Goal: Task Accomplishment & Management: Manage account settings

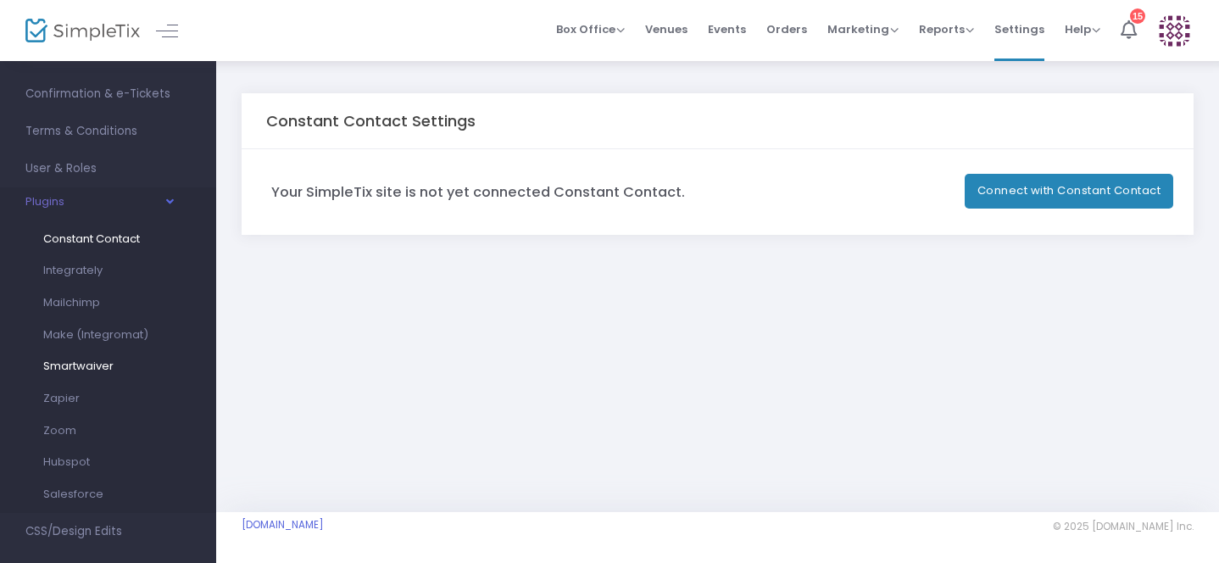
scroll to position [210, 0]
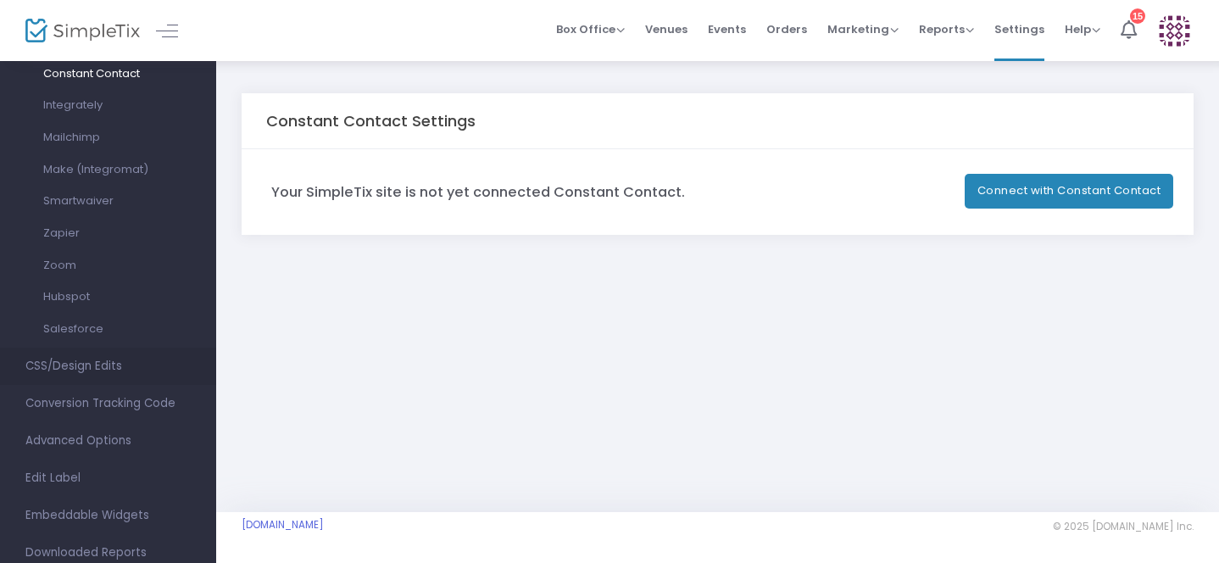
click at [52, 370] on span "CSS/Design Edits" at bounding box center [107, 366] width 165 height 22
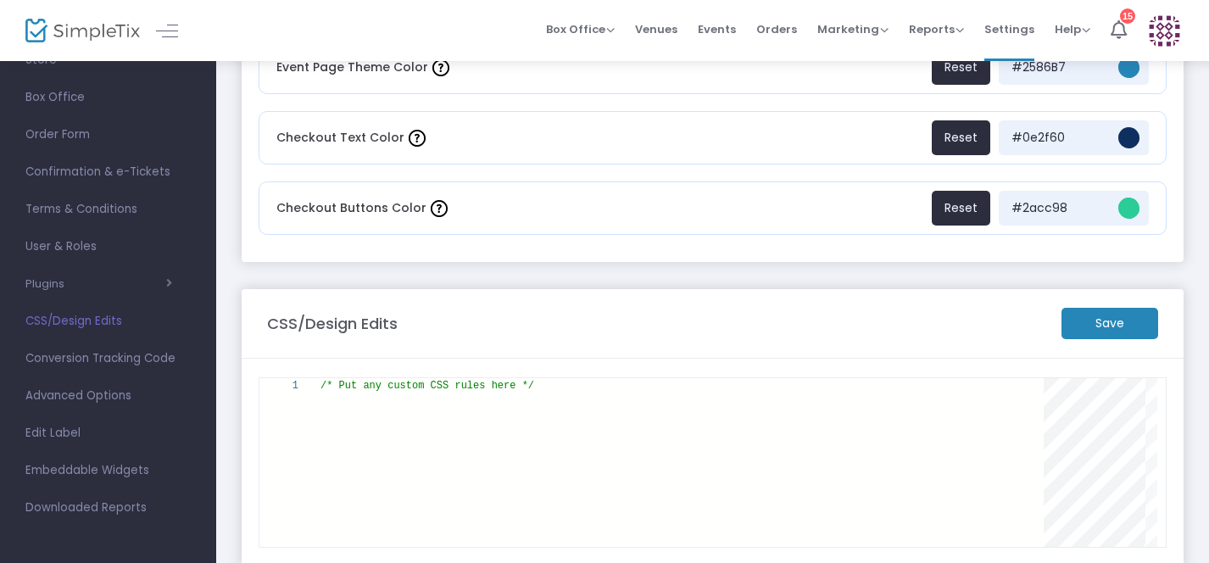
scroll to position [220, 0]
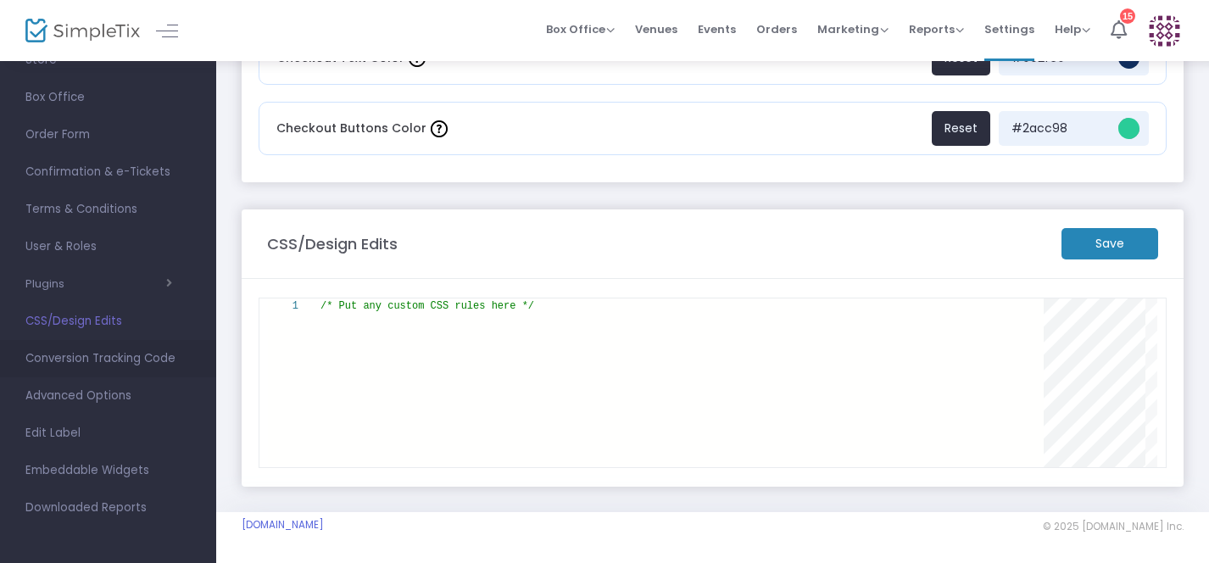
click at [81, 366] on span "Conversion Tracking Code" at bounding box center [107, 359] width 165 height 22
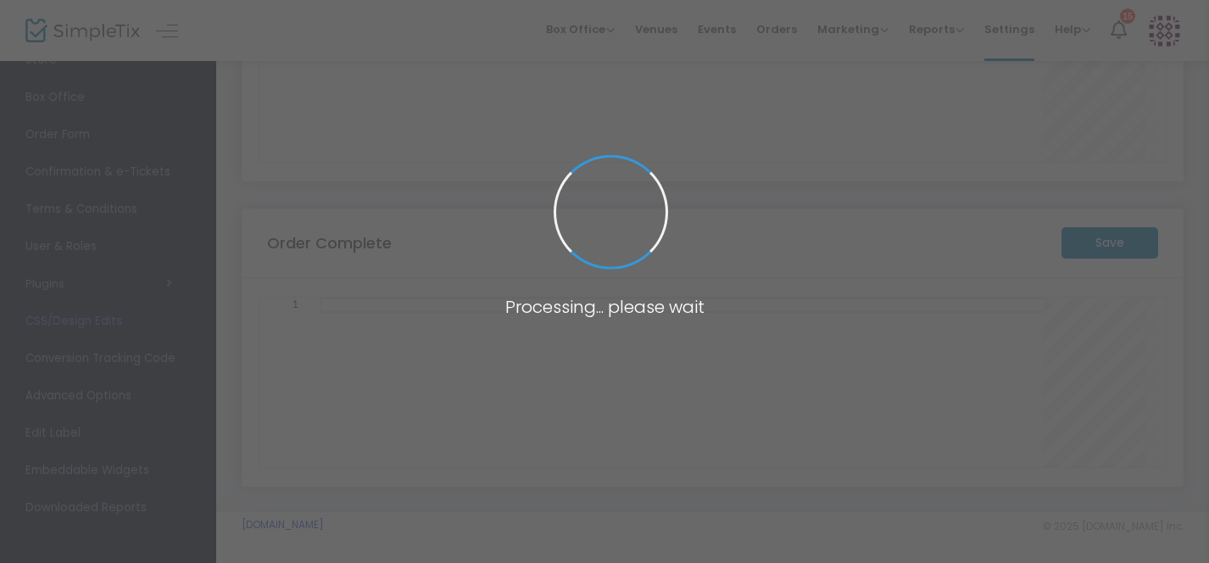
scroll to position [181, 0]
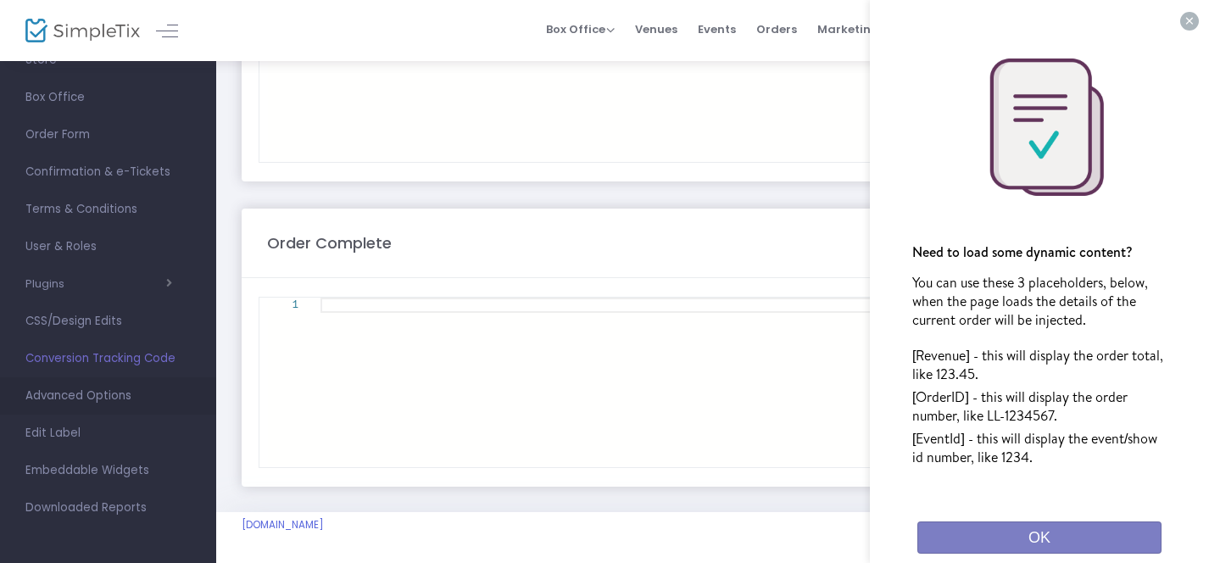
click at [62, 398] on span "Advanced Options" at bounding box center [107, 396] width 165 height 22
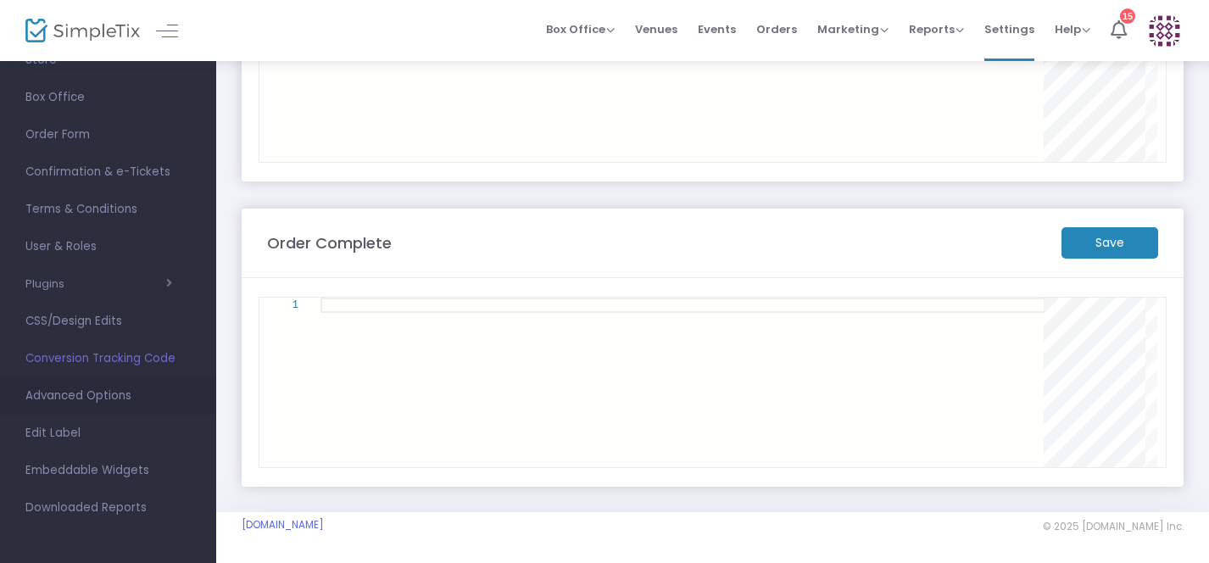
scroll to position [0, 0]
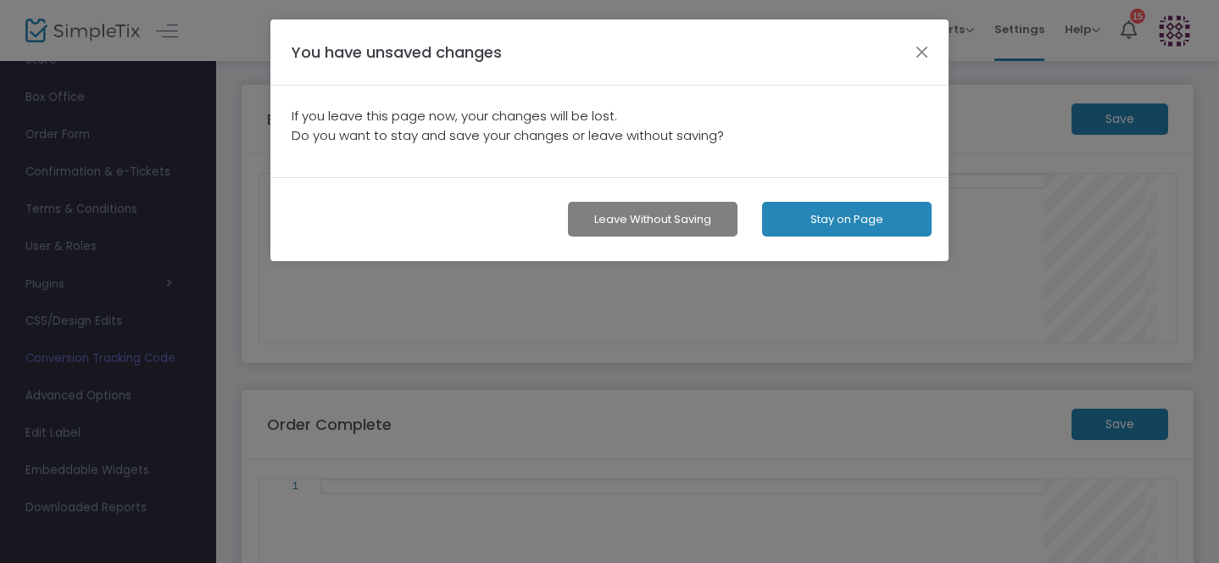
click at [53, 427] on ngb-modal-window "You have unsaved changes If you leave this page now, your changes will be lost.…" at bounding box center [609, 281] width 1219 height 563
click at [922, 60] on button "button" at bounding box center [922, 52] width 22 height 22
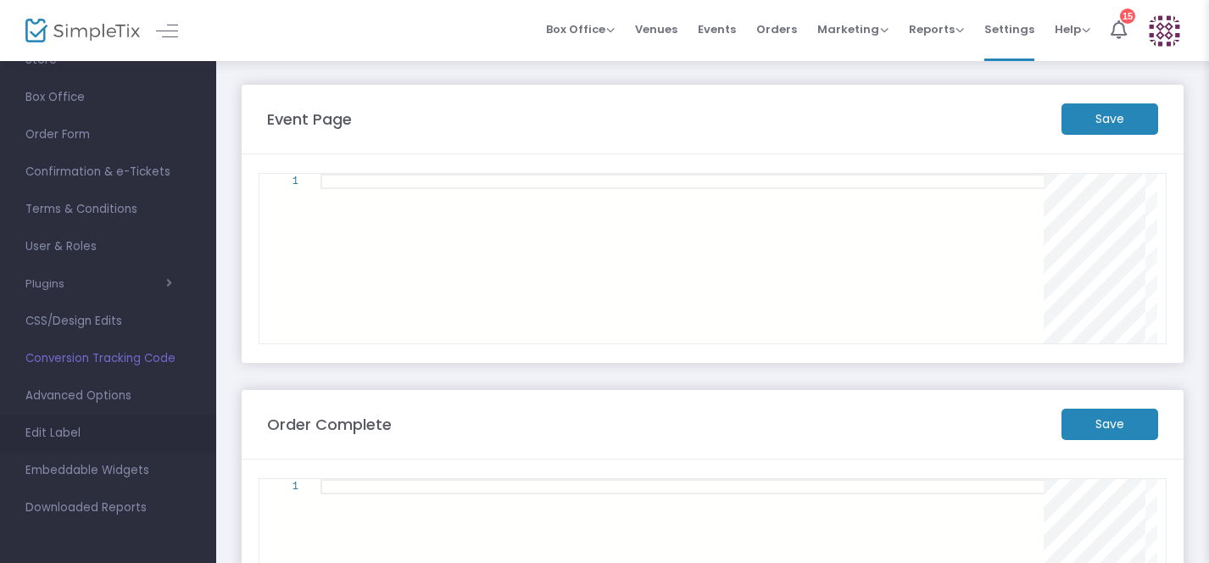
click at [37, 436] on span "Edit Label" at bounding box center [107, 433] width 165 height 22
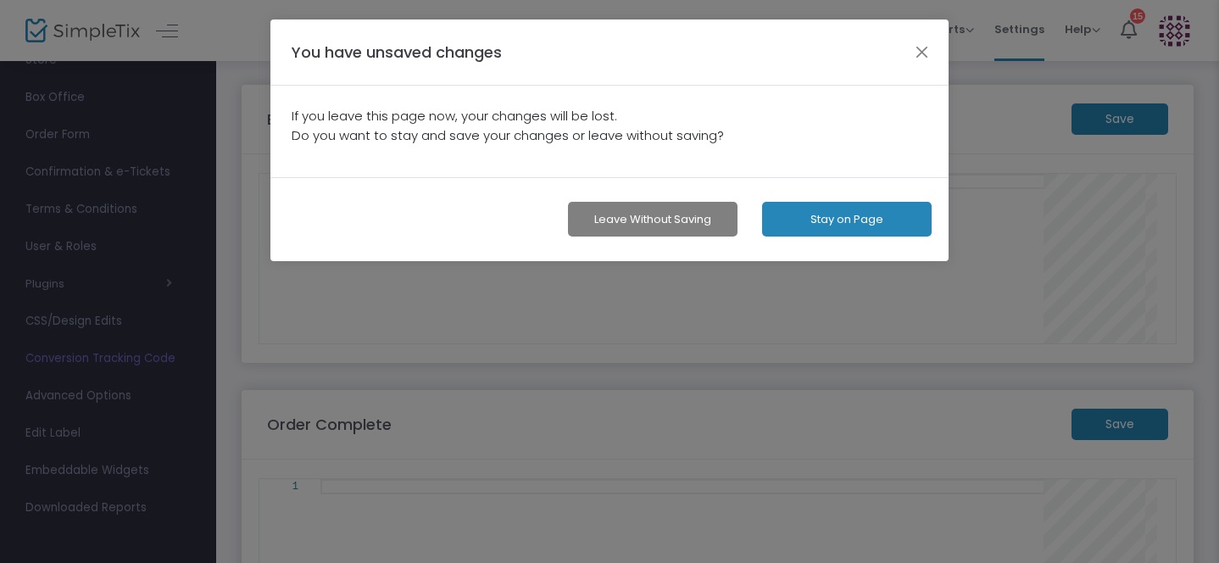
click at [681, 221] on button "Leave without Saving" at bounding box center [653, 219] width 170 height 35
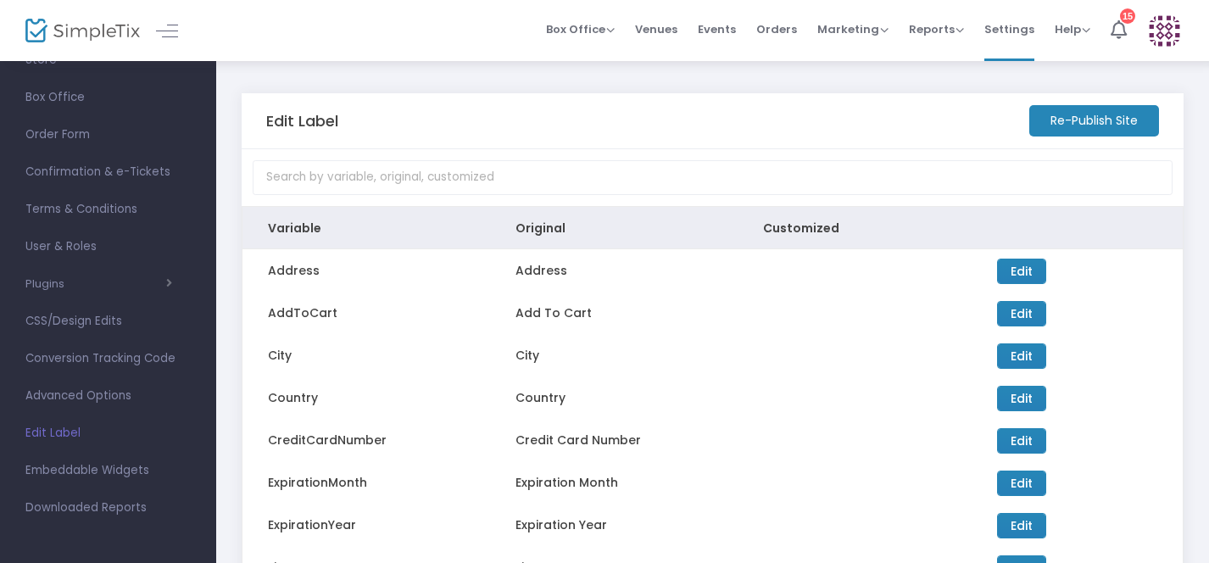
click at [54, 430] on span "Edit Label" at bounding box center [107, 433] width 165 height 22
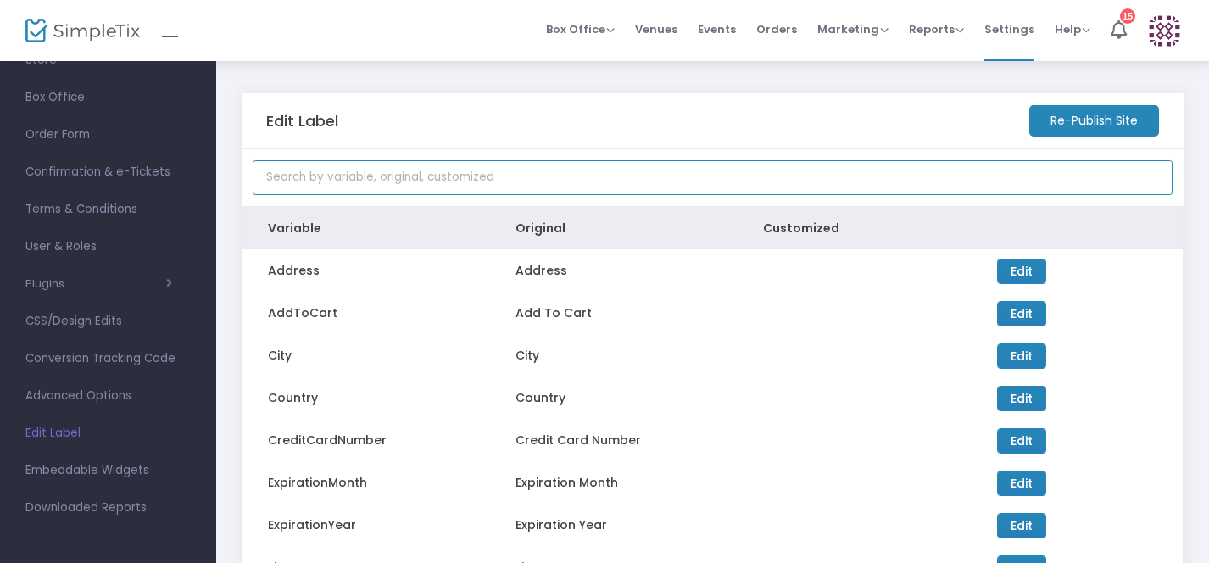
click at [320, 178] on input at bounding box center [713, 177] width 920 height 35
type input "petit salons"
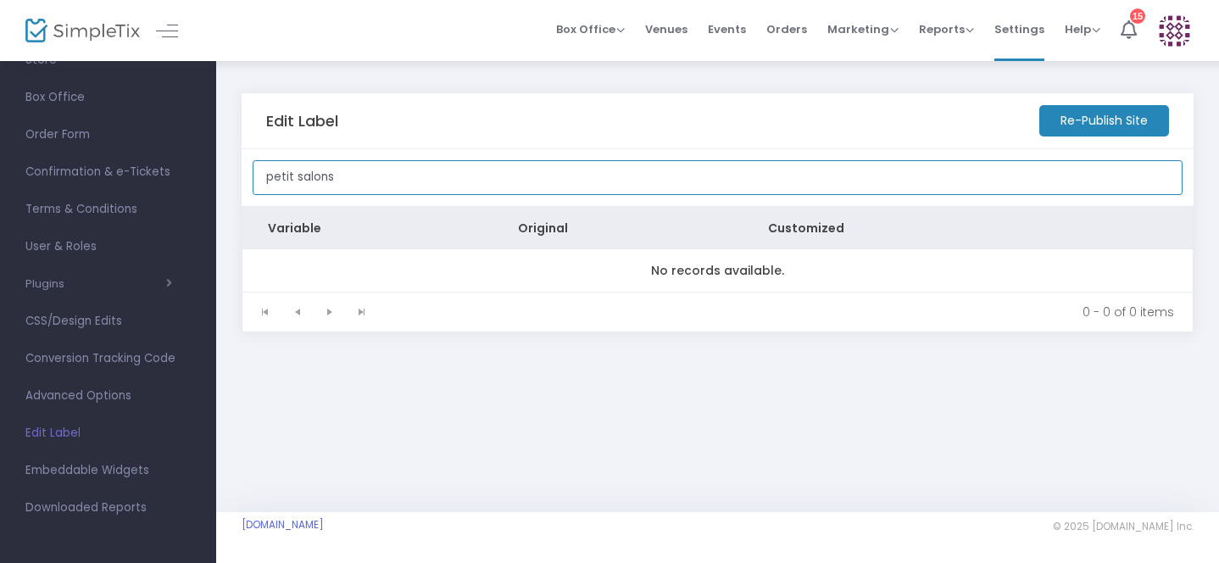
click at [369, 174] on input "petit salons" at bounding box center [718, 177] width 930 height 35
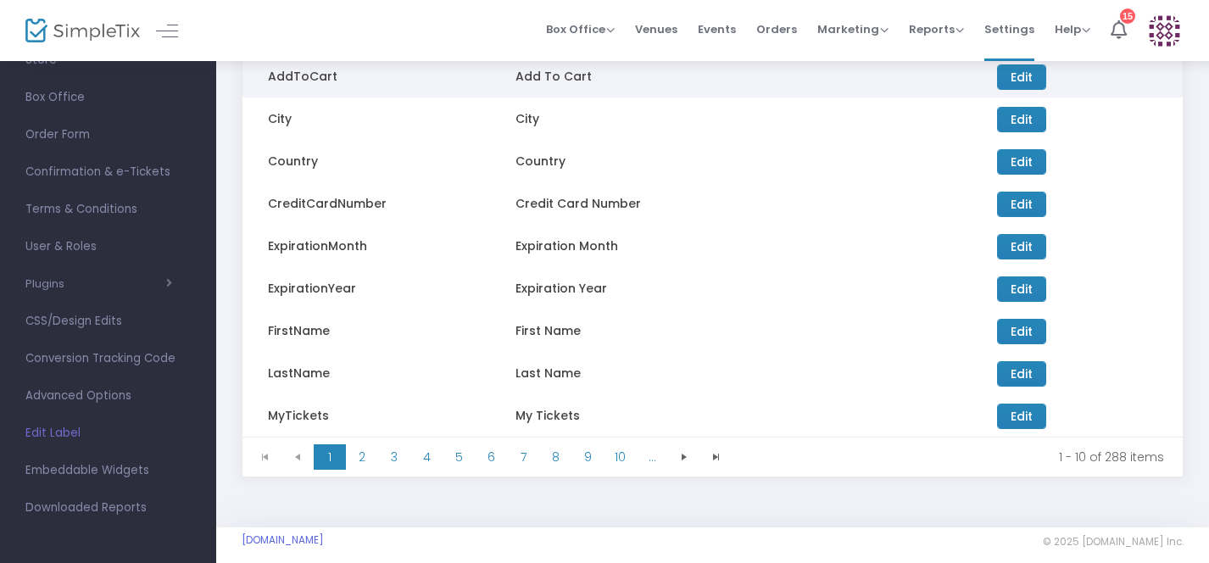
scroll to position [252, 0]
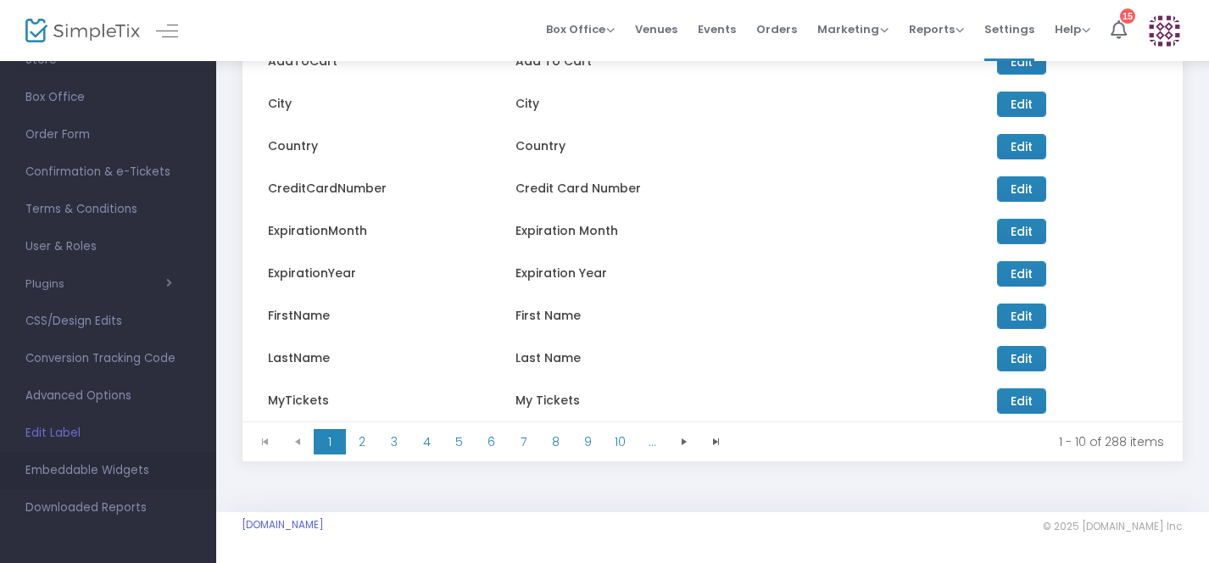
click at [66, 475] on span "Embeddable Widgets" at bounding box center [107, 470] width 165 height 22
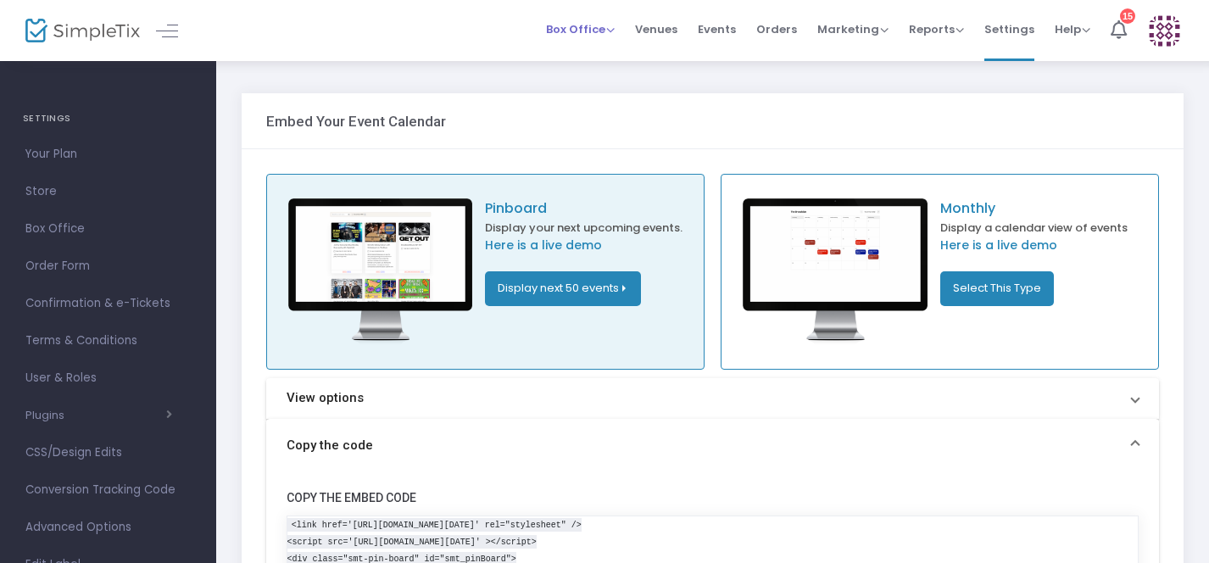
click at [613, 30] on span "Box Office" at bounding box center [580, 29] width 69 height 16
click at [673, 31] on span "Venues" at bounding box center [656, 29] width 42 height 43
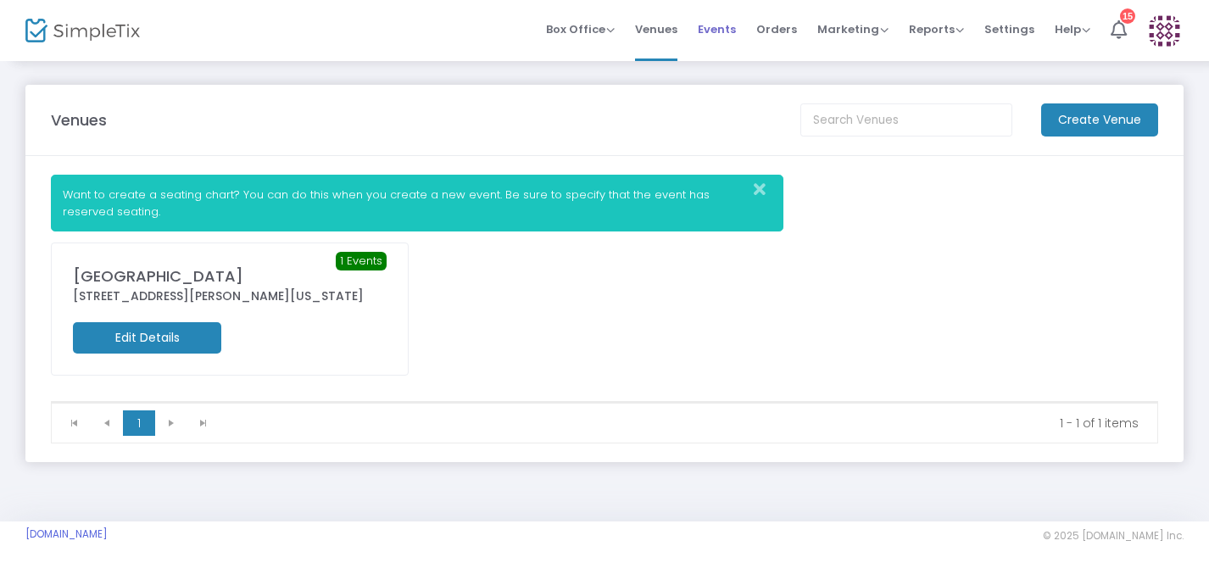
click at [731, 32] on span "Events" at bounding box center [717, 29] width 38 height 43
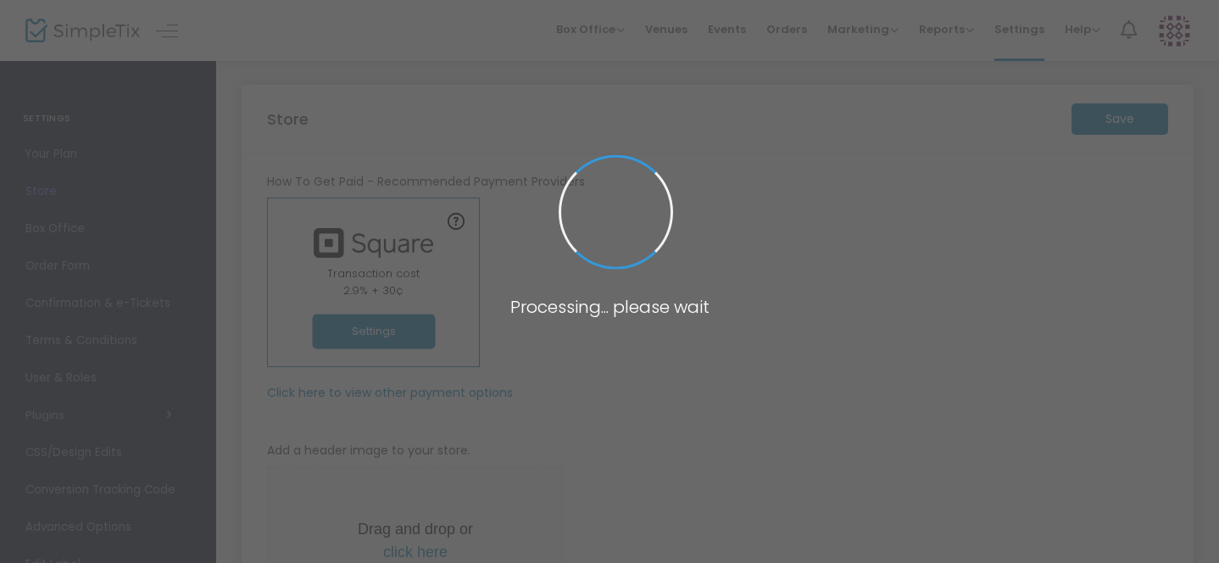
type input "[URL]"
radio input "true"
radio input "false"
radio input "true"
type input "PETIT SALONS"
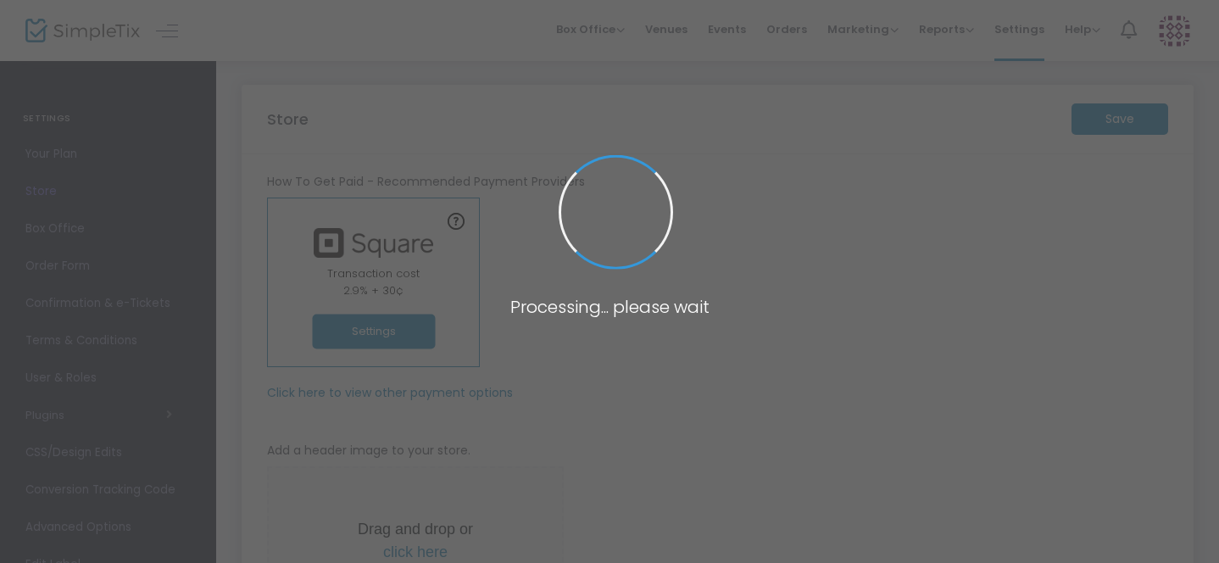
type input "9293100533"
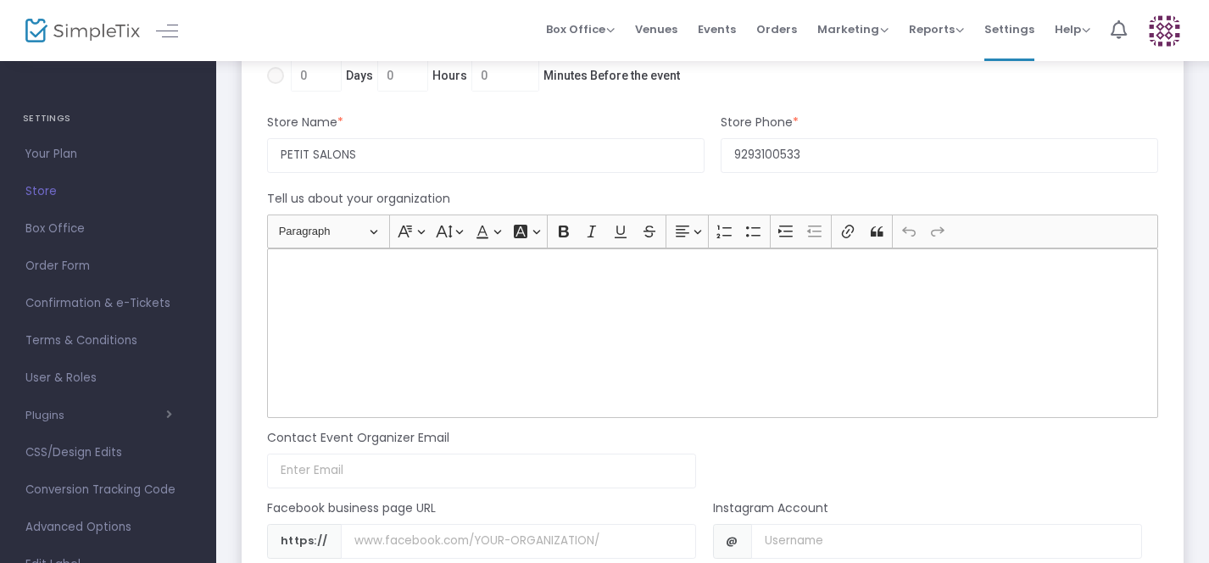
scroll to position [1218, 0]
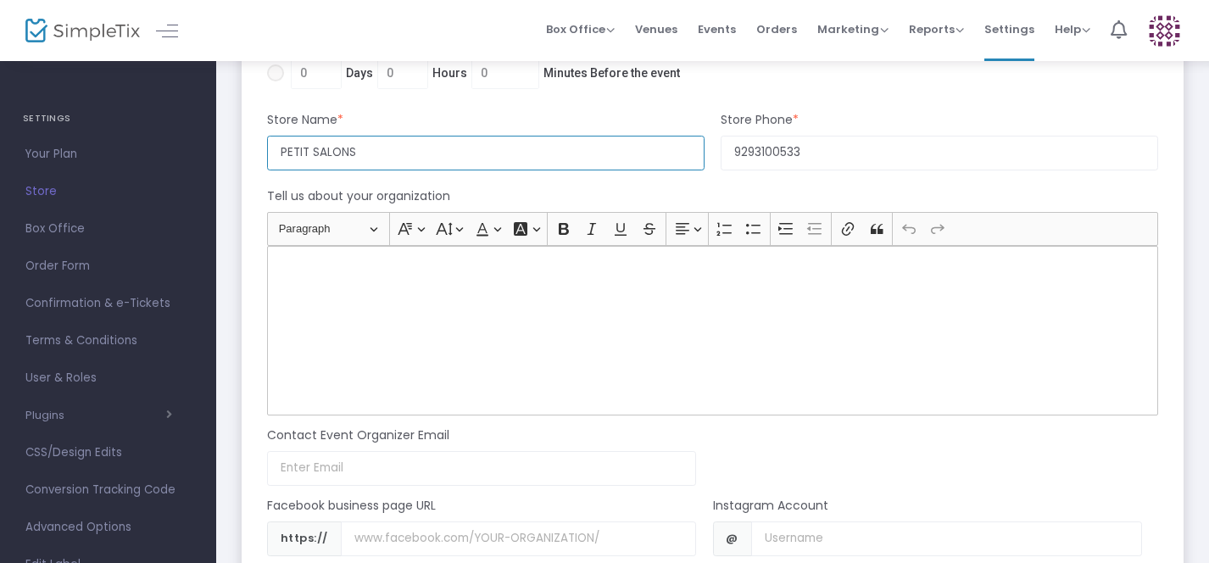
click at [308, 150] on input "PETIT SALONS" at bounding box center [485, 153] width 437 height 35
type input "PETITS SALONS"
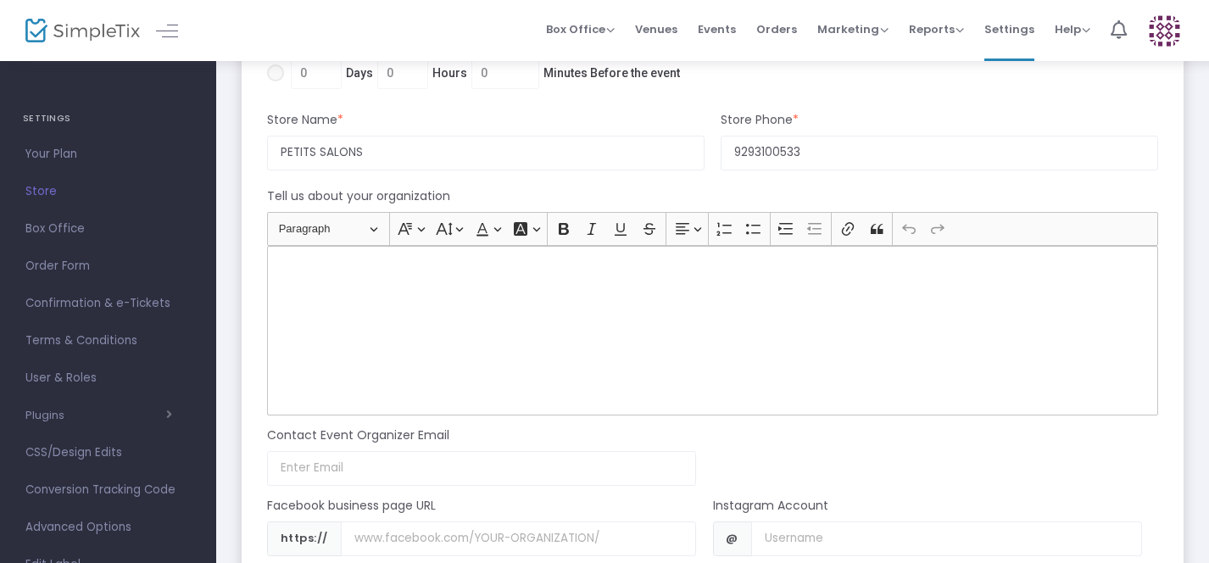
click at [648, 114] on div "Store Name *" at bounding box center [485, 123] width 453 height 25
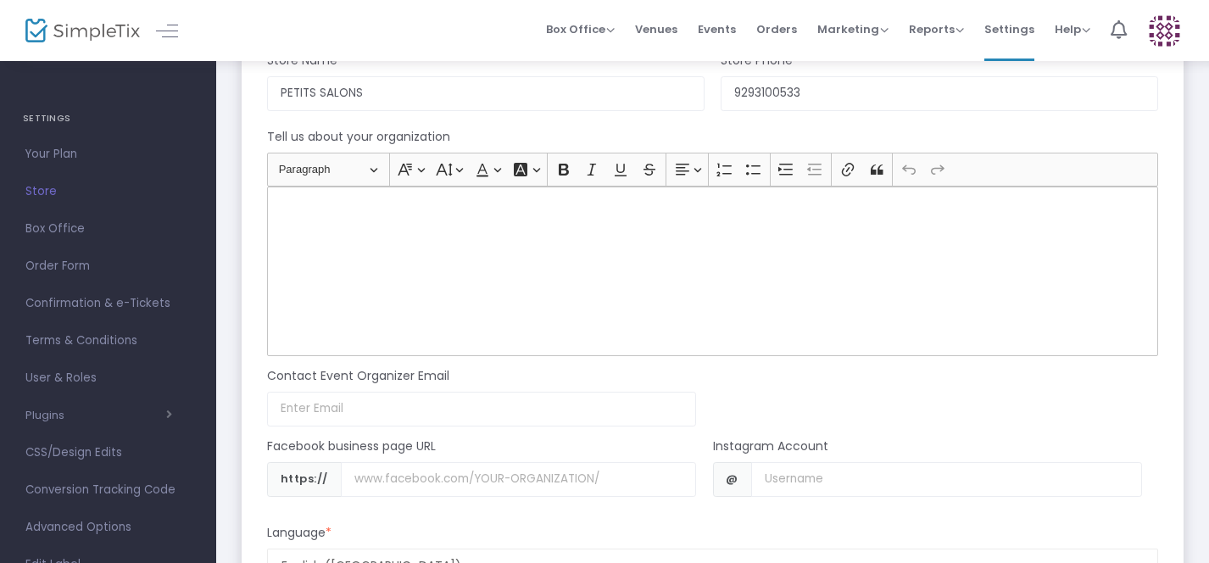
scroll to position [1298, 0]
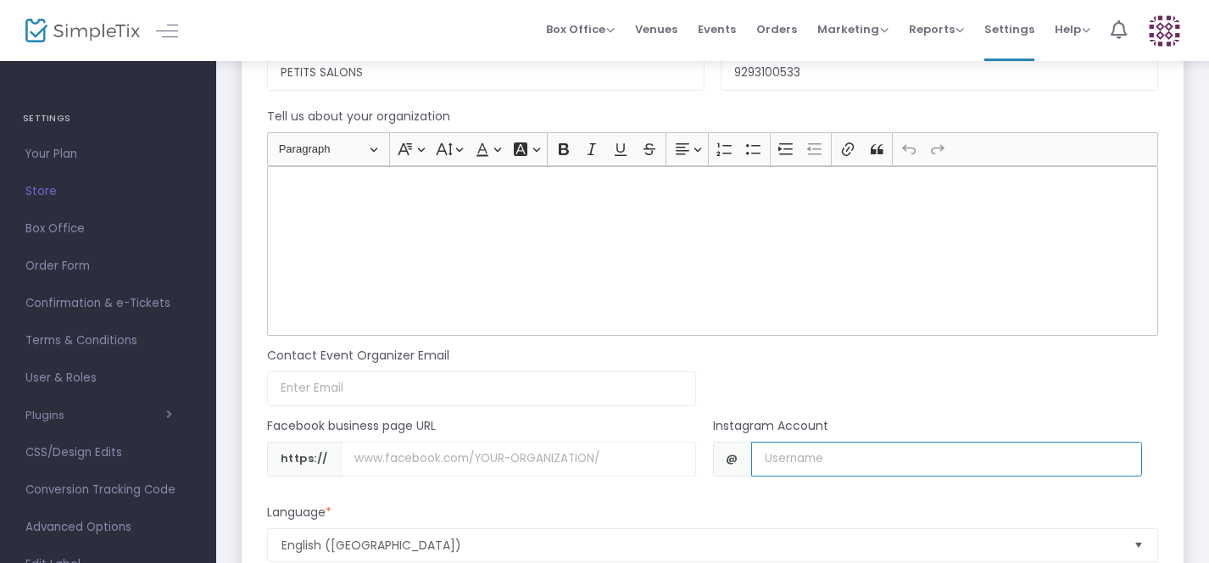
click at [807, 460] on input "Username" at bounding box center [946, 459] width 391 height 35
type input "petits_salons"
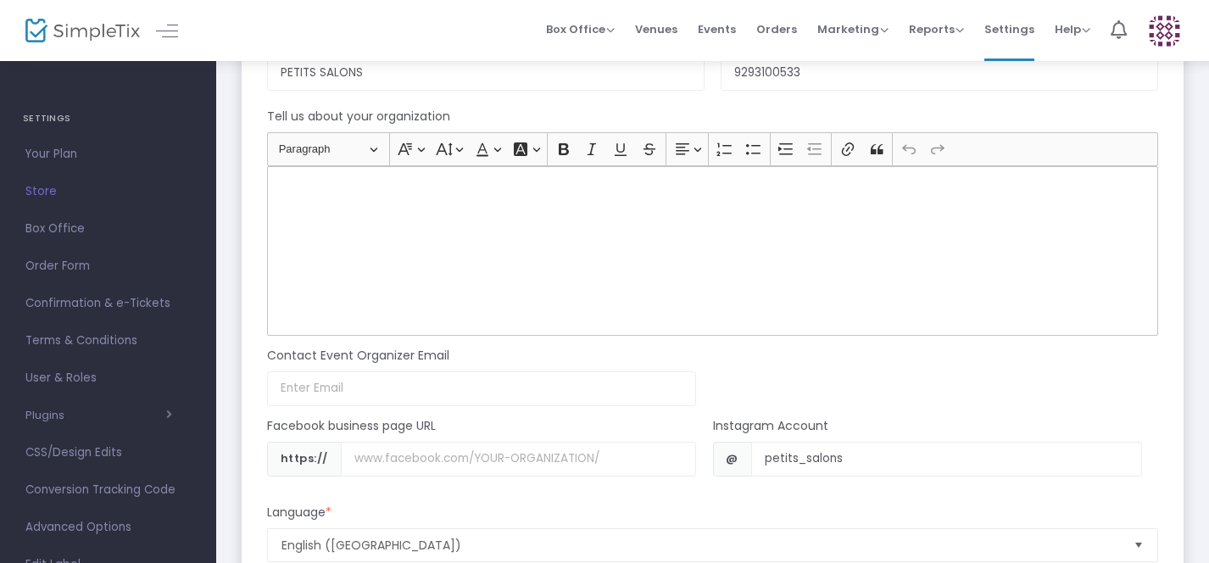
click at [898, 383] on div "Contact Event Organizer Email Email not valid" at bounding box center [705, 371] width 908 height 70
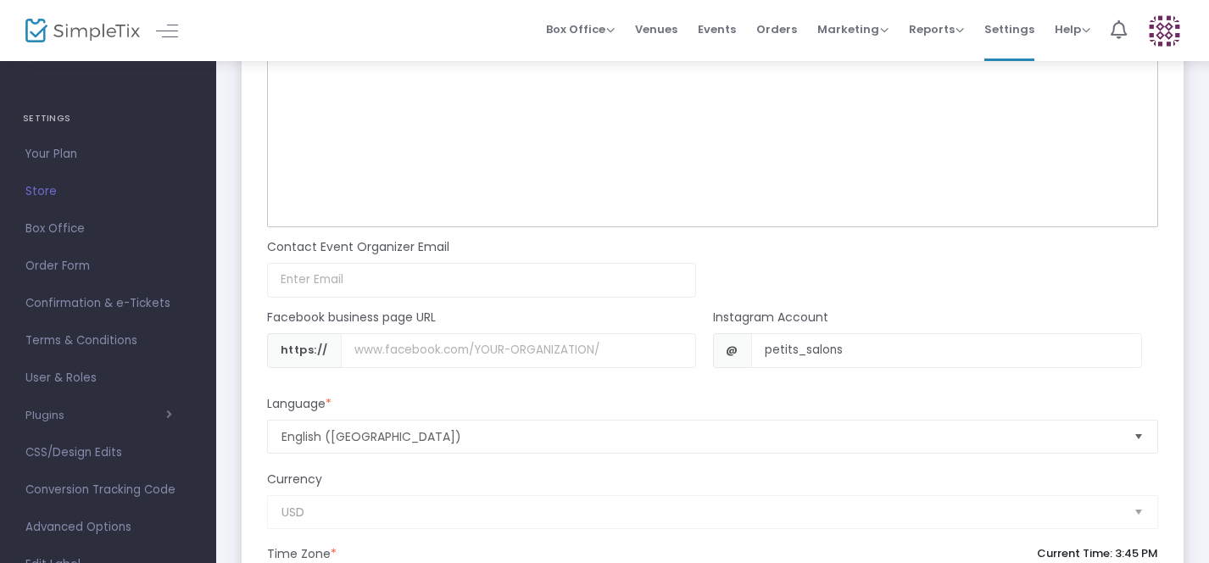
scroll to position [1373, 0]
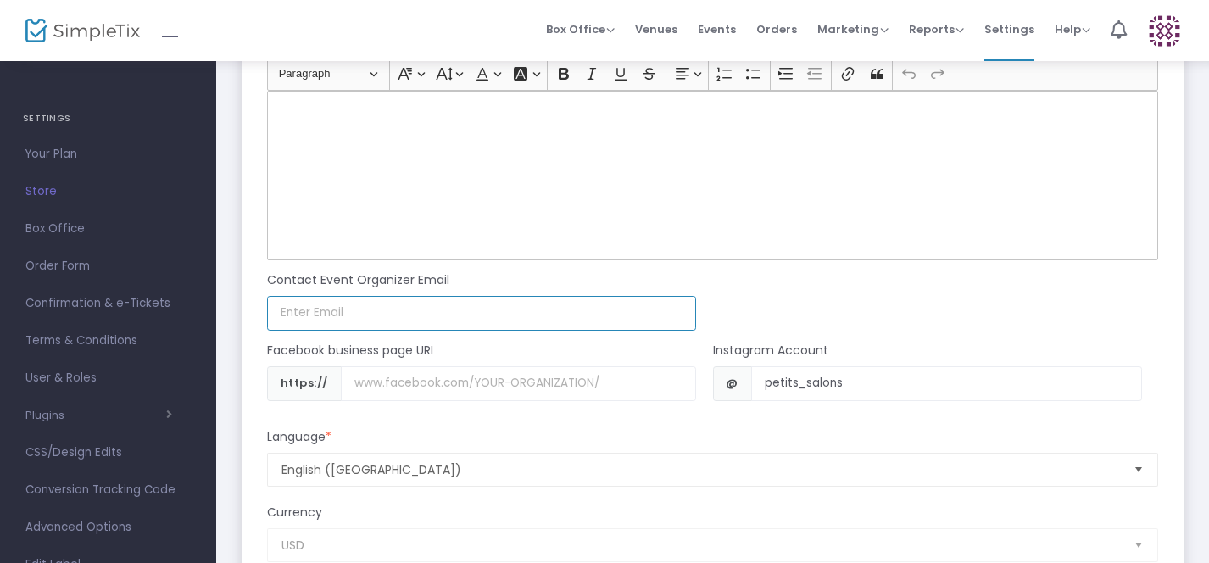
click at [393, 309] on input at bounding box center [481, 313] width 429 height 35
type input "[EMAIL_ADDRESS][DOMAIN_NAME]"
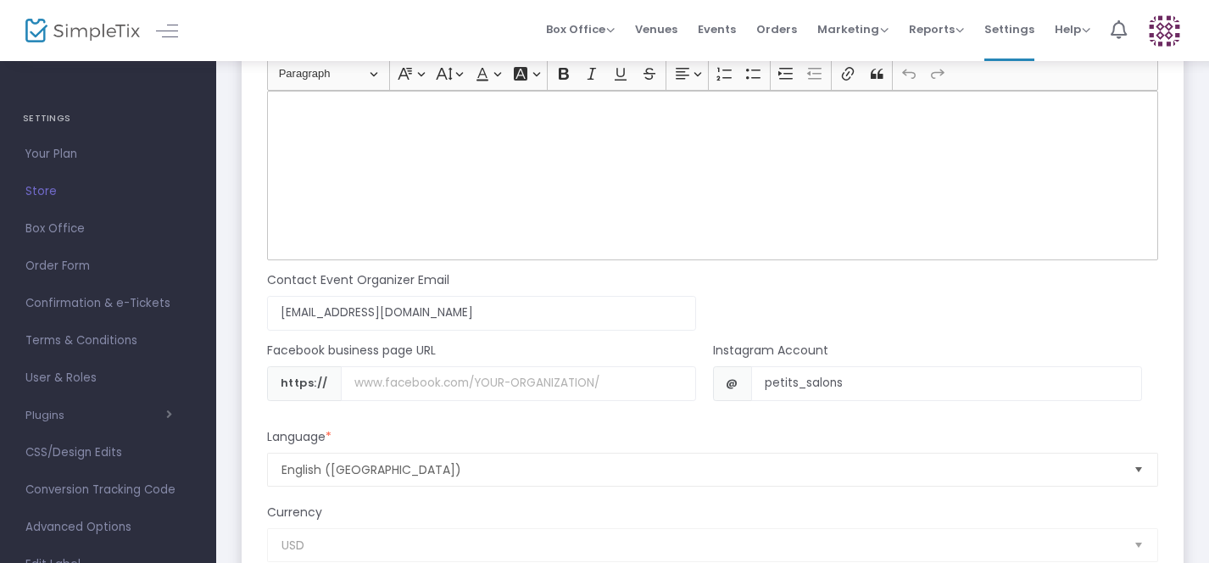
click at [559, 270] on div "Contact Event Organizer Email [EMAIL_ADDRESS][DOMAIN_NAME] Email not valid" at bounding box center [705, 295] width 908 height 70
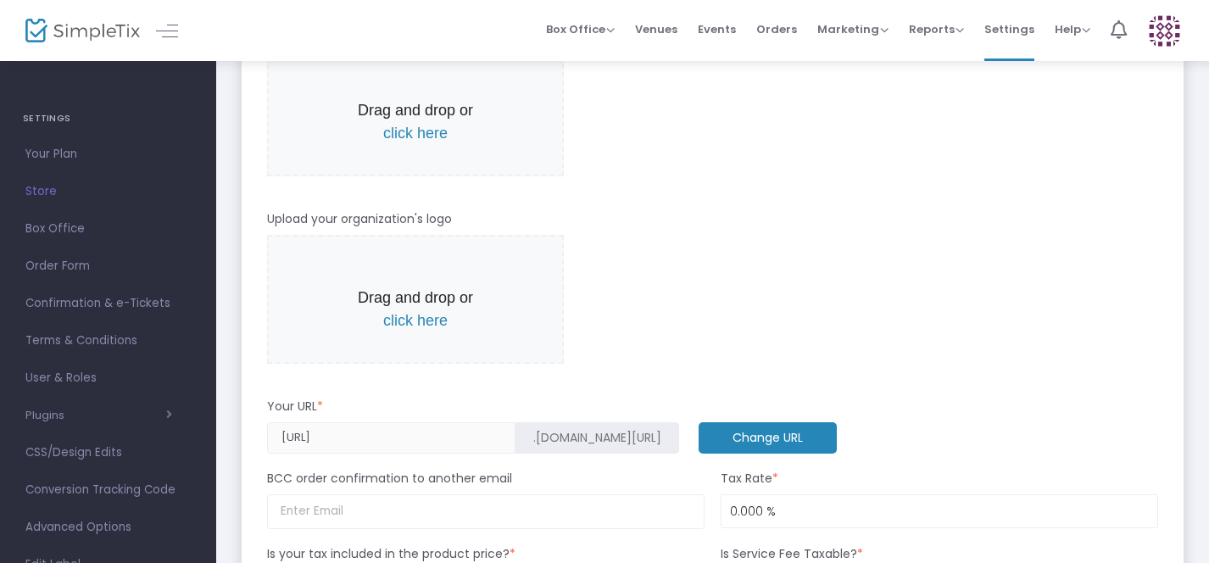
scroll to position [453, 0]
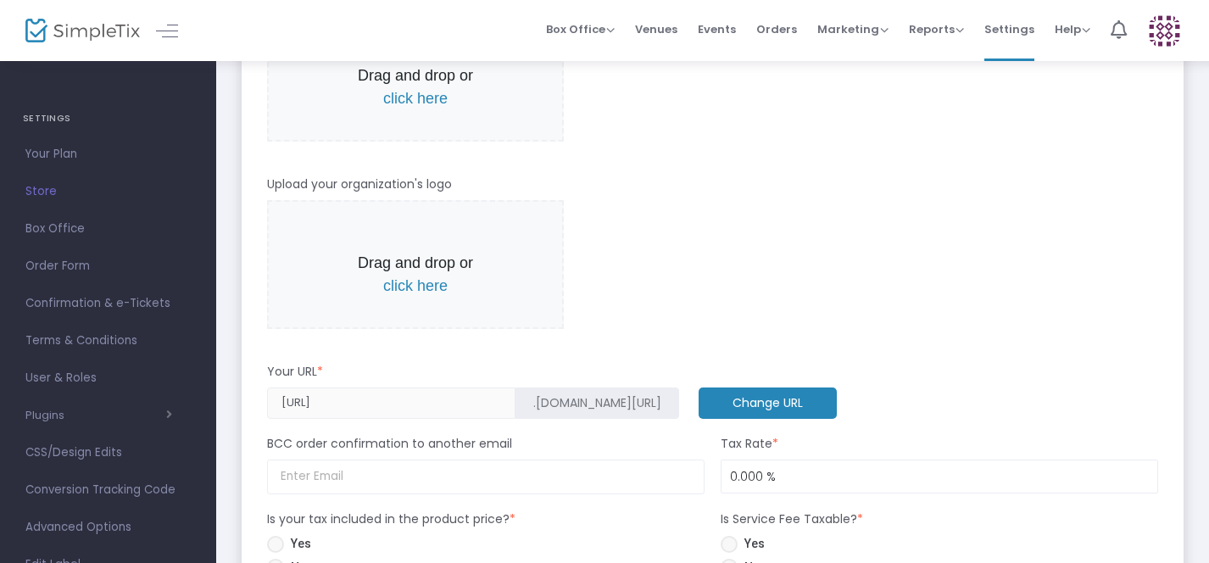
click at [398, 288] on span "click here" at bounding box center [415, 285] width 64 height 17
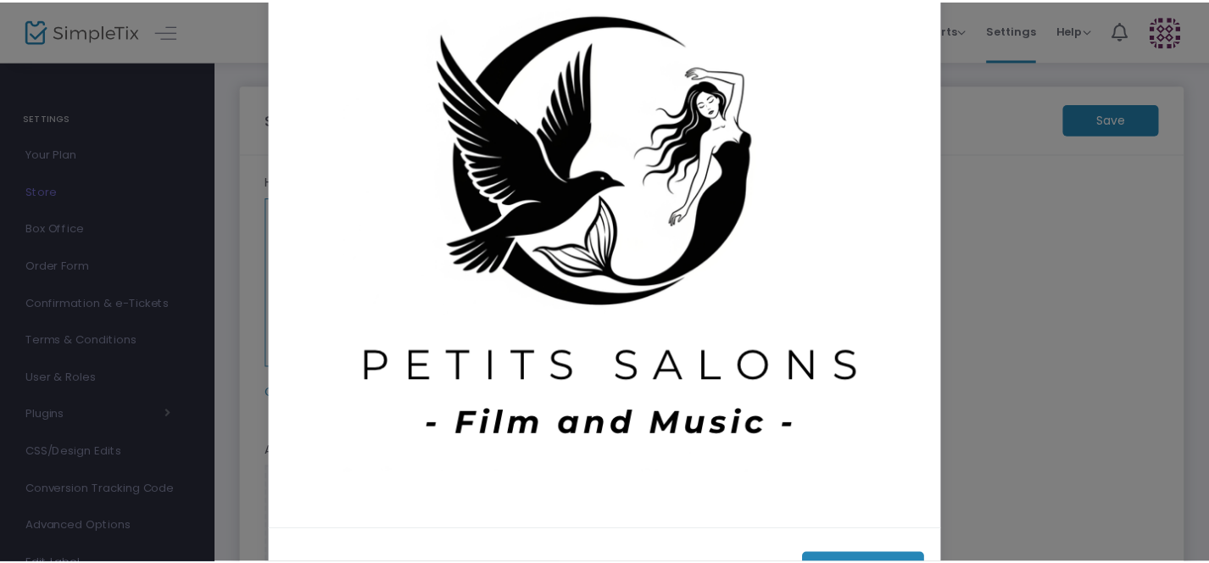
scroll to position [197, 0]
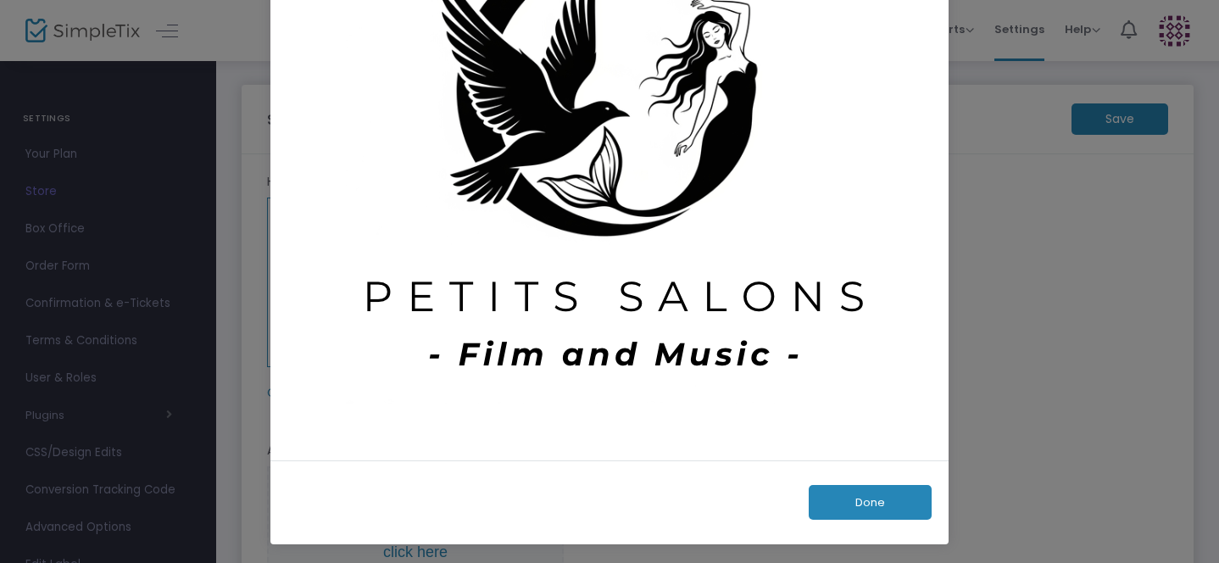
click at [851, 498] on button "Done" at bounding box center [870, 502] width 123 height 35
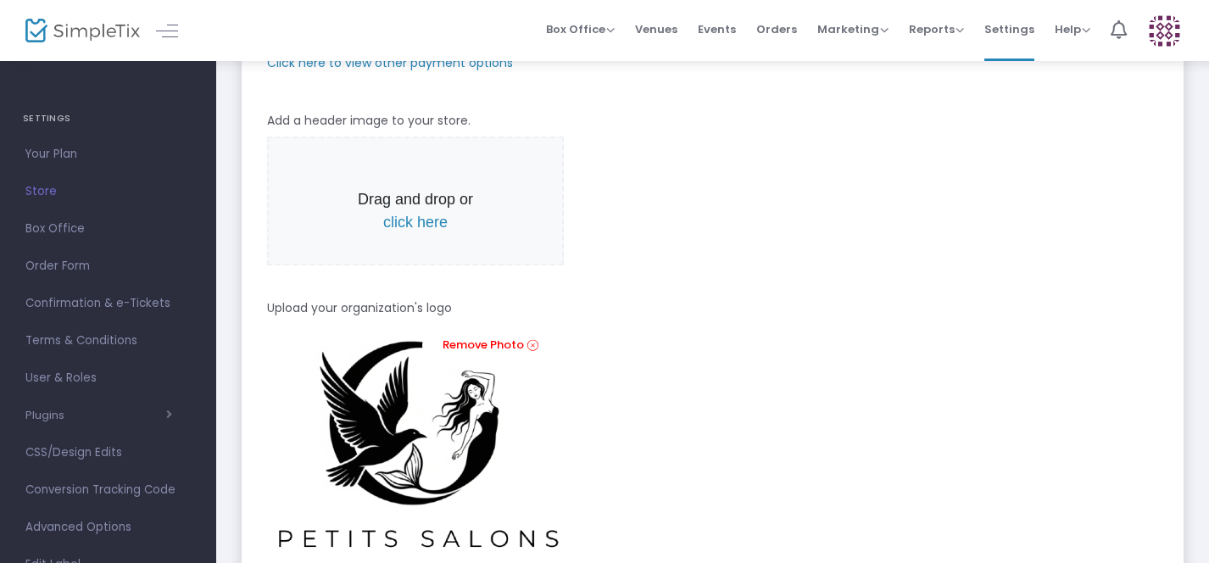
scroll to position [0, 0]
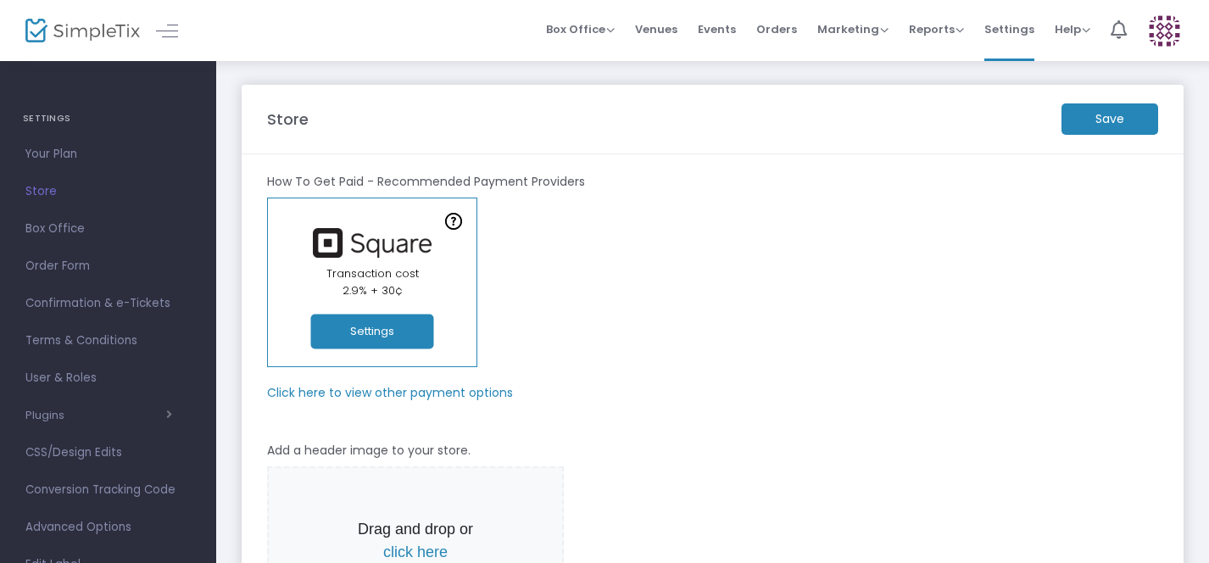
click at [1097, 108] on m-button "Save" at bounding box center [1109, 118] width 97 height 31
click at [729, 31] on span "Events" at bounding box center [717, 29] width 38 height 43
